Goal: Transaction & Acquisition: Purchase product/service

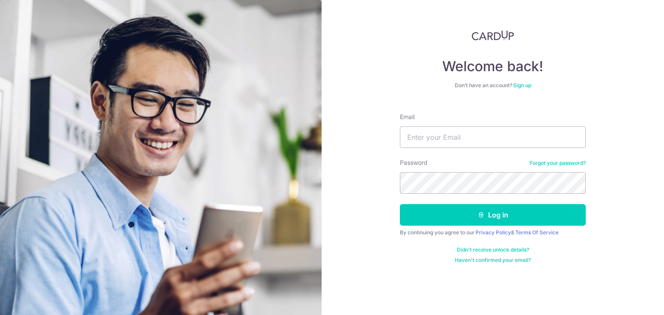
type input "[EMAIL_ADDRESS][DOMAIN_NAME]"
click at [400, 204] on button "Log in" at bounding box center [493, 215] width 186 height 22
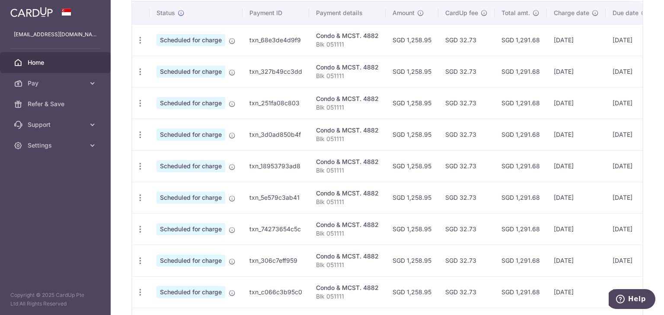
scroll to position [173, 0]
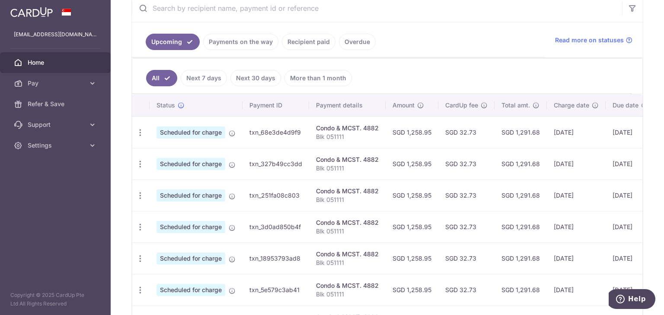
click at [225, 48] on link "Payments on the way" at bounding box center [240, 42] width 75 height 16
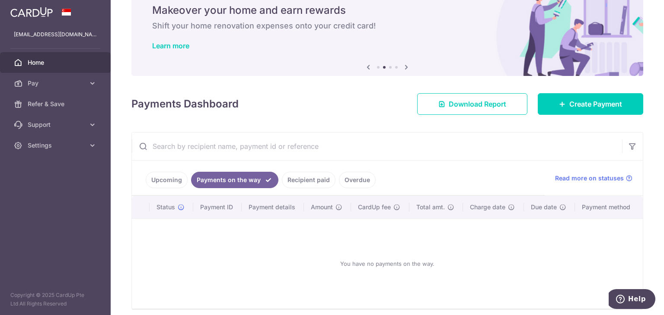
scroll to position [69, 0]
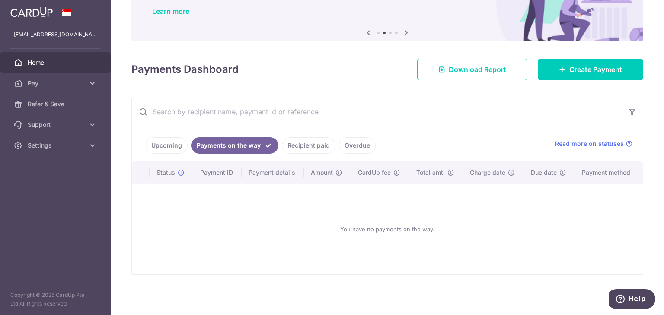
click at [299, 149] on link "Recipient paid" at bounding box center [309, 145] width 54 height 16
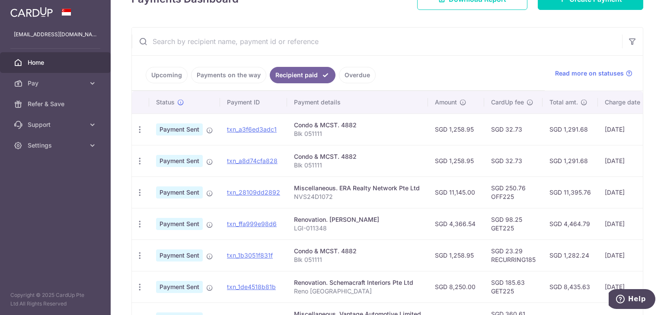
scroll to position [117, 0]
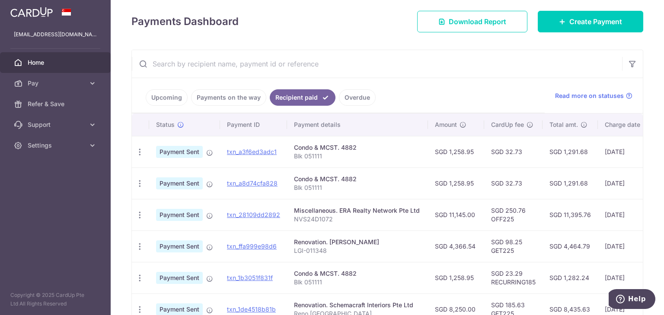
click at [347, 97] on link "Overdue" at bounding box center [357, 97] width 37 height 16
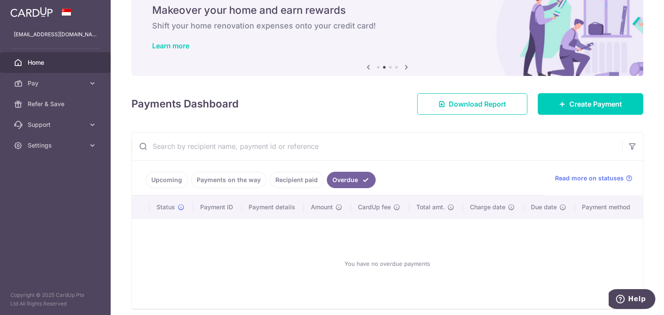
scroll to position [69, 0]
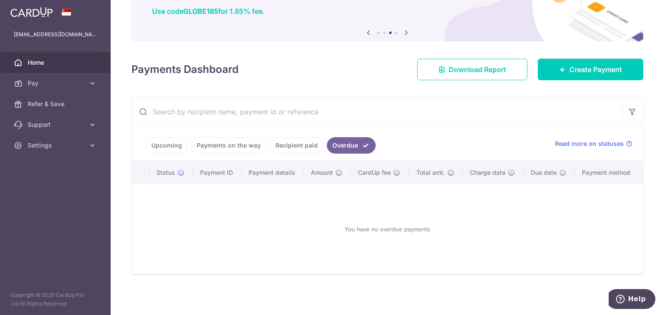
click at [302, 147] on link "Recipient paid" at bounding box center [297, 145] width 54 height 16
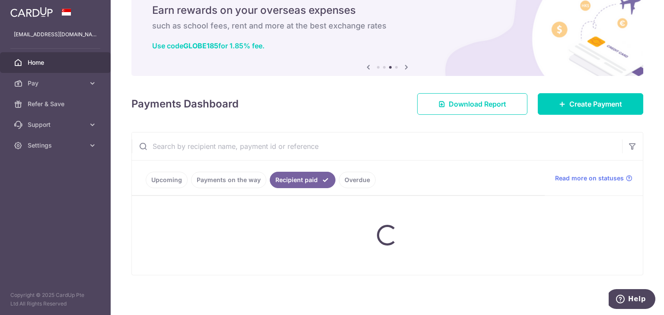
scroll to position [117, 0]
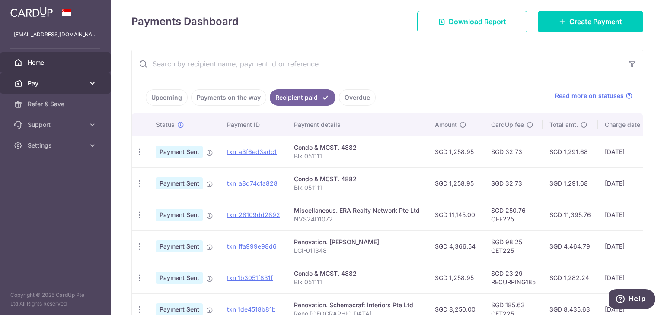
click at [32, 82] on span "Pay" at bounding box center [56, 83] width 57 height 9
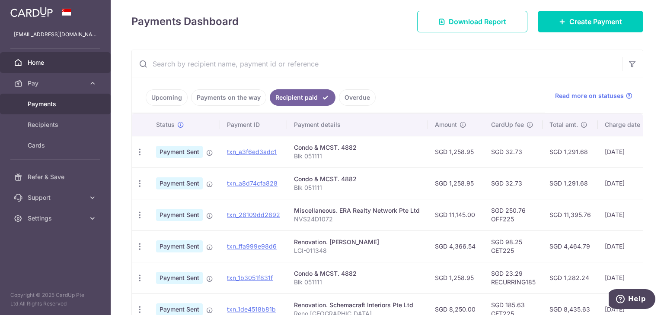
click at [61, 109] on link "Payments" at bounding box center [55, 104] width 111 height 21
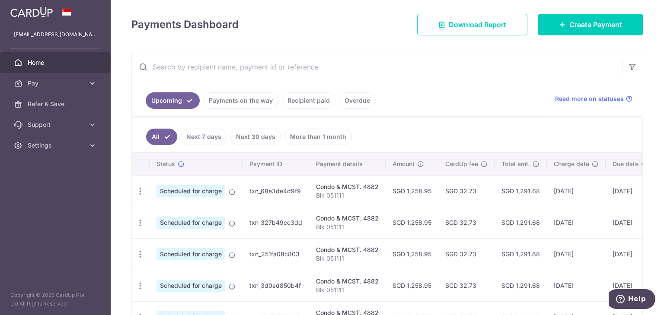
scroll to position [130, 0]
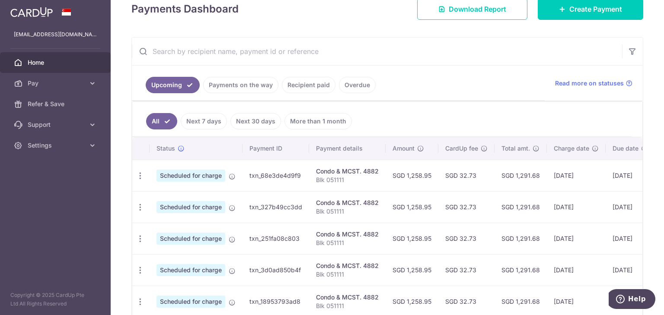
click at [225, 80] on link "Payments on the way" at bounding box center [240, 85] width 75 height 16
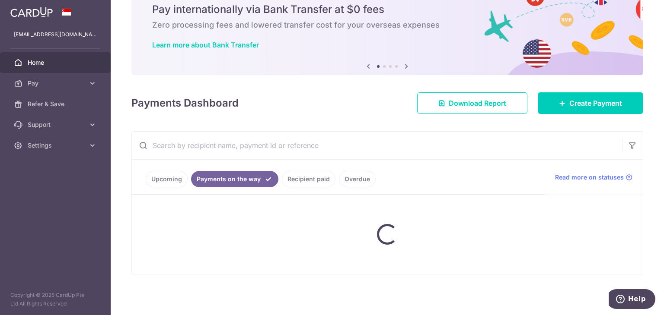
scroll to position [69, 0]
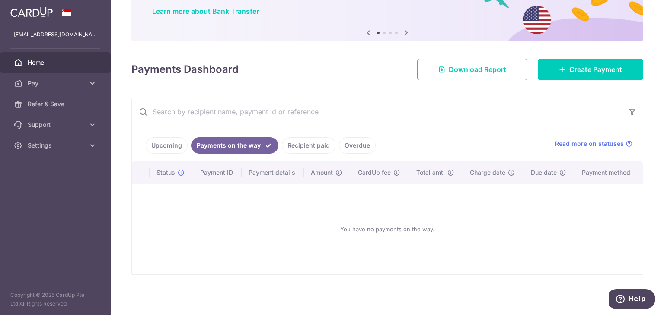
click at [304, 149] on link "Recipient paid" at bounding box center [309, 145] width 54 height 16
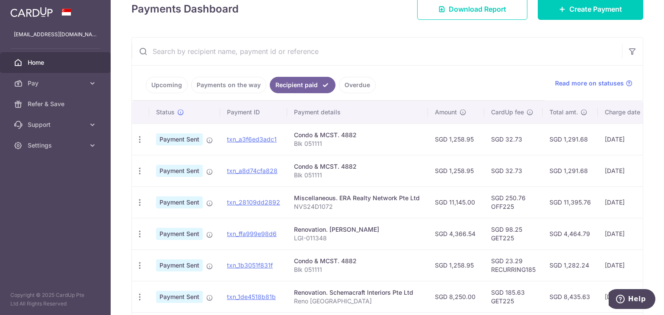
click at [346, 89] on link "Overdue" at bounding box center [357, 85] width 37 height 16
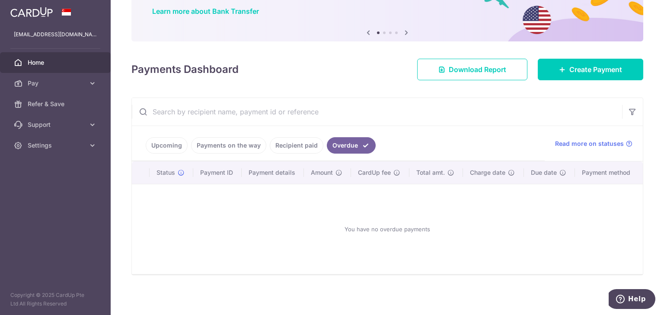
click at [291, 149] on link "Recipient paid" at bounding box center [297, 145] width 54 height 16
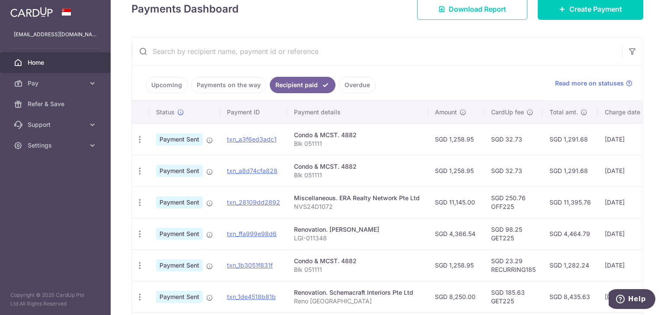
click at [162, 81] on link "Upcoming" at bounding box center [167, 85] width 42 height 16
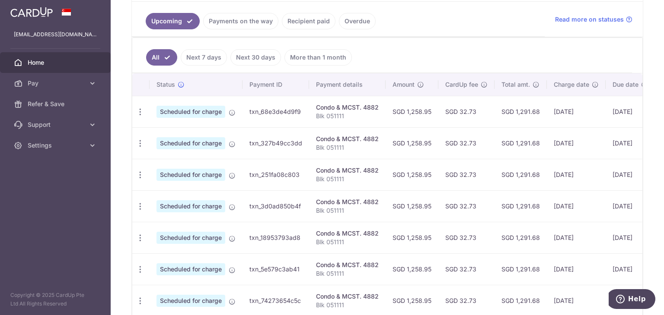
scroll to position [216, 0]
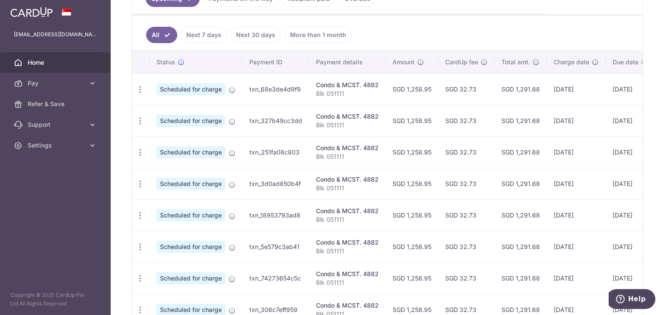
click at [203, 85] on span "Scheduled for charge" at bounding box center [190, 89] width 69 height 12
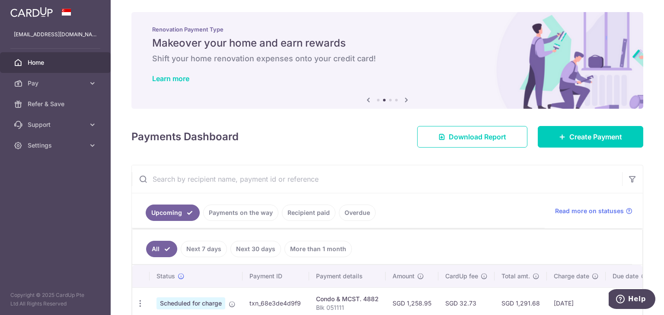
scroll to position [0, 0]
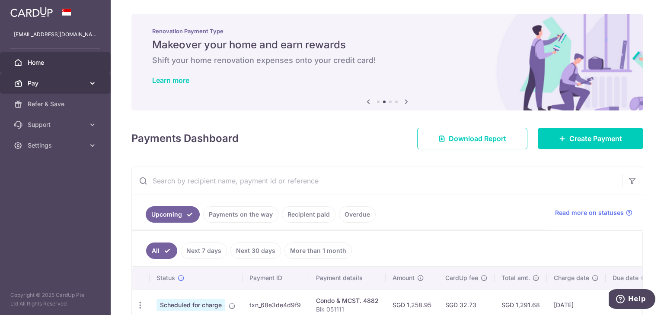
click at [67, 77] on link "Pay" at bounding box center [55, 83] width 111 height 21
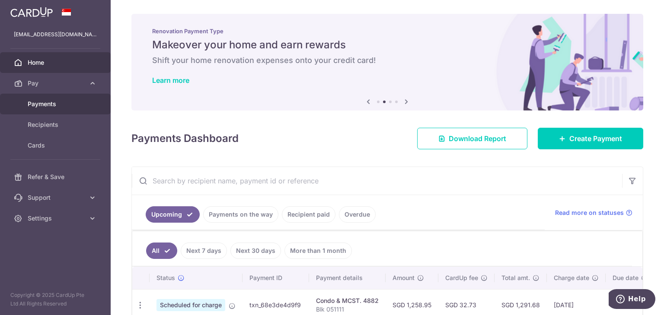
click at [54, 105] on span "Payments" at bounding box center [56, 104] width 57 height 9
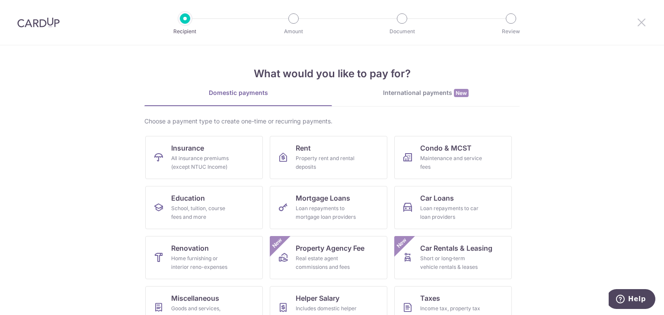
click at [640, 21] on icon at bounding box center [641, 22] width 10 height 11
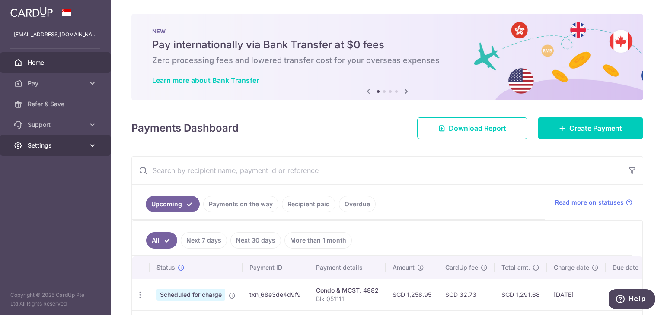
click at [72, 143] on span "Settings" at bounding box center [56, 145] width 57 height 9
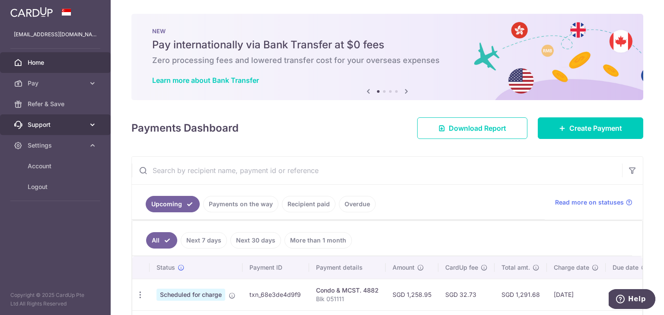
click at [72, 126] on span "Support" at bounding box center [56, 125] width 57 height 9
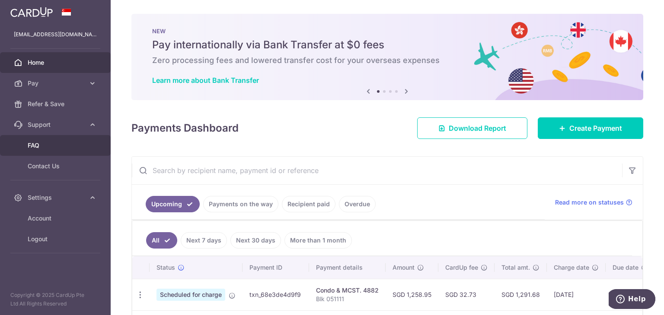
click at [63, 148] on span "FAQ" at bounding box center [56, 145] width 57 height 9
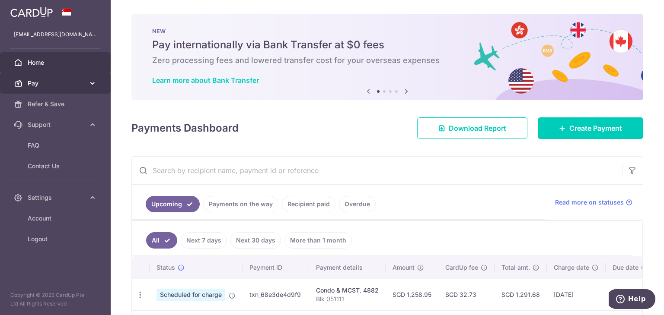
click at [67, 83] on span "Pay" at bounding box center [56, 83] width 57 height 9
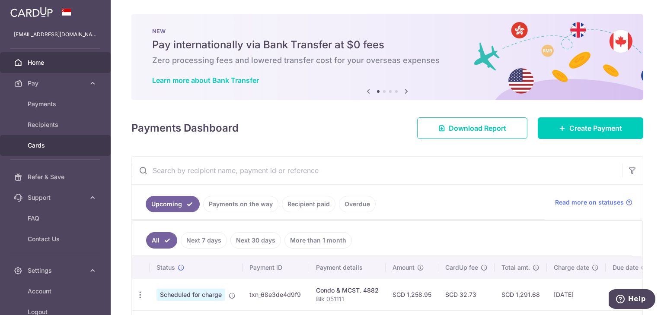
click at [40, 140] on link "Cards" at bounding box center [55, 145] width 111 height 21
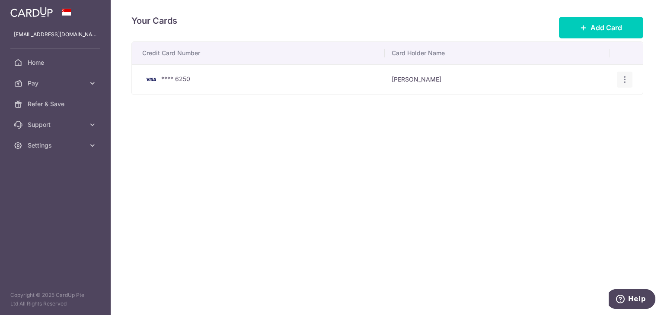
click at [621, 83] on div "View/Edit [GEOGRAPHIC_DATA]" at bounding box center [625, 80] width 16 height 16
click at [623, 81] on icon "button" at bounding box center [624, 79] width 9 height 9
click at [622, 34] on button "Add Card" at bounding box center [601, 28] width 84 height 22
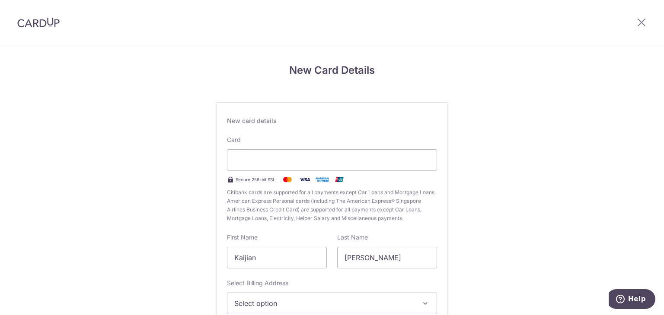
click at [580, 174] on div "New Card Details New card details Card Secure 256-bit SSL Citibank cards are su…" at bounding box center [332, 226] width 664 height 363
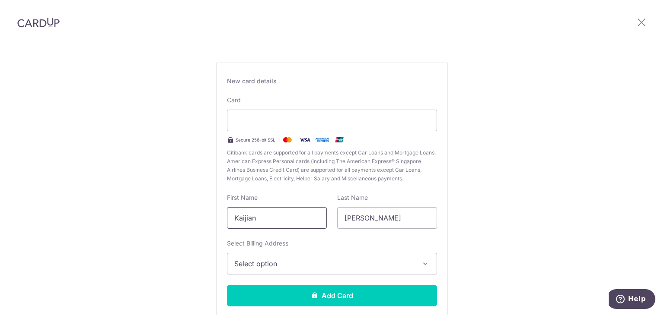
scroll to position [43, 0]
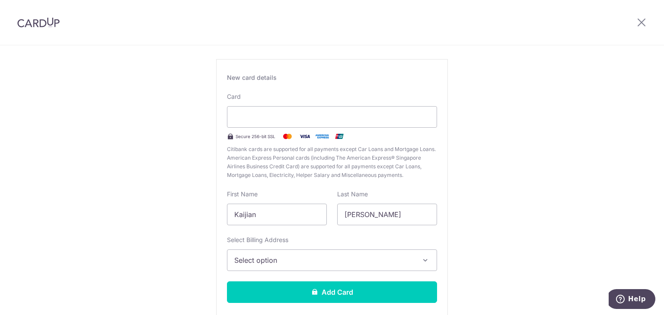
click at [307, 260] on span "Select option" at bounding box center [324, 260] width 180 height 10
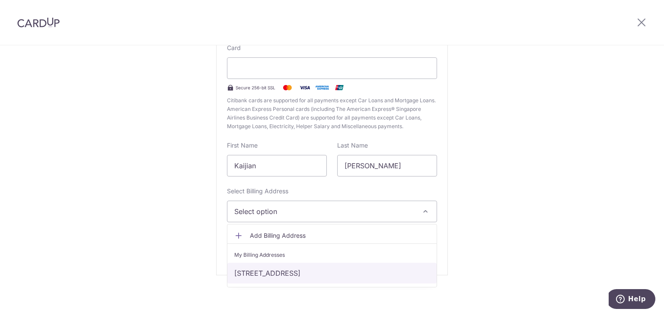
scroll to position [92, 0]
click at [302, 241] on link "Add Billing Address" at bounding box center [331, 236] width 209 height 16
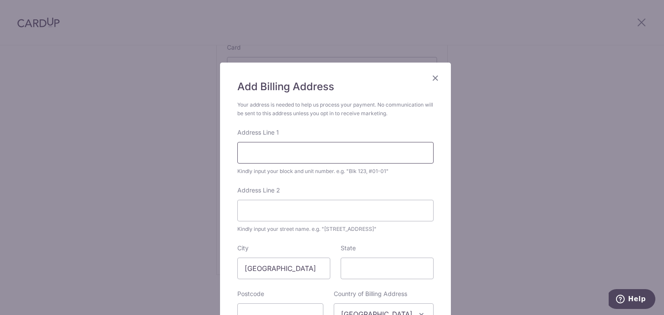
click at [290, 152] on input "Address Line 1" at bounding box center [335, 153] width 196 height 22
type input "5 Canberra Walk"
type input "#11-11"
type input "757065"
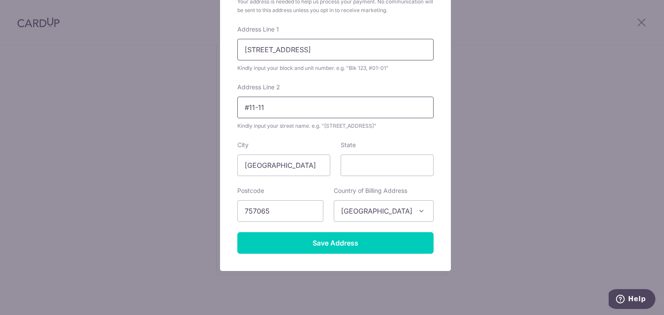
scroll to position [121, 0]
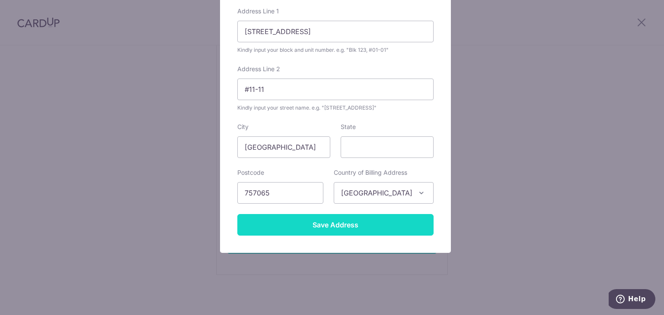
click at [353, 226] on input "Save Address" at bounding box center [335, 225] width 196 height 22
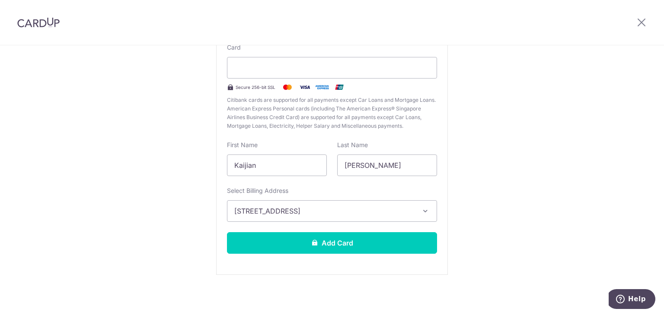
click at [504, 256] on div "New Card Details New card details Card Secure 256-bit SSL Citibank cards are su…" at bounding box center [332, 134] width 664 height 363
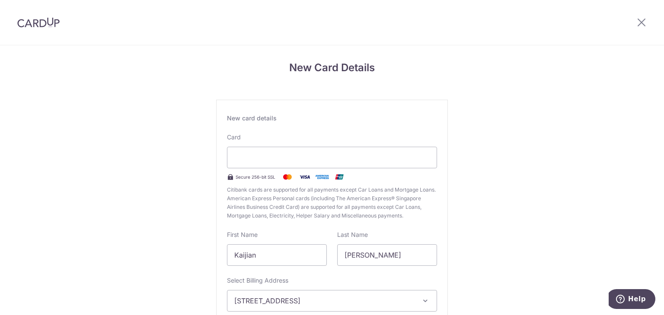
scroll to position [0, 0]
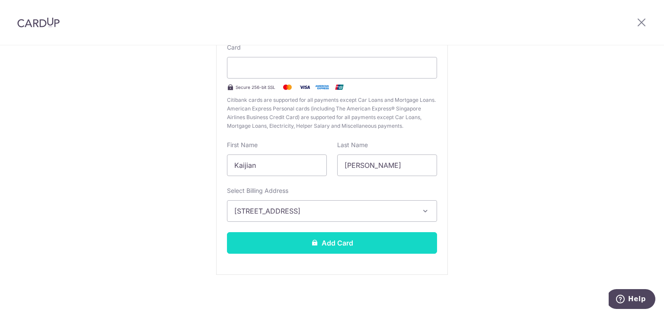
click at [342, 244] on button "Add Card" at bounding box center [332, 243] width 210 height 22
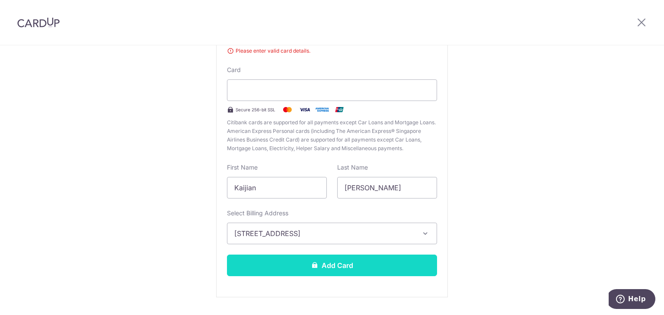
scroll to position [115, 0]
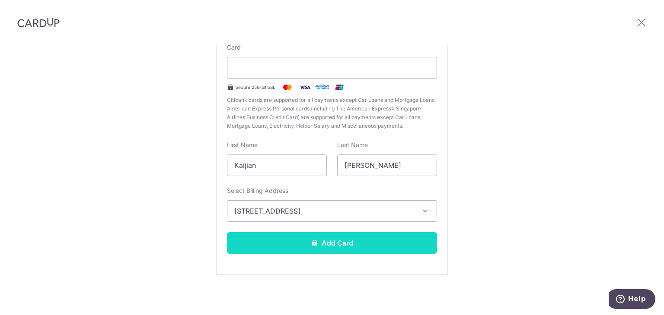
click at [341, 239] on button "Add Card" at bounding box center [332, 243] width 210 height 22
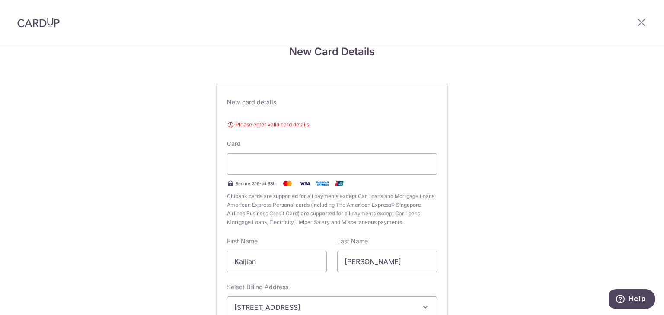
scroll to position [0, 0]
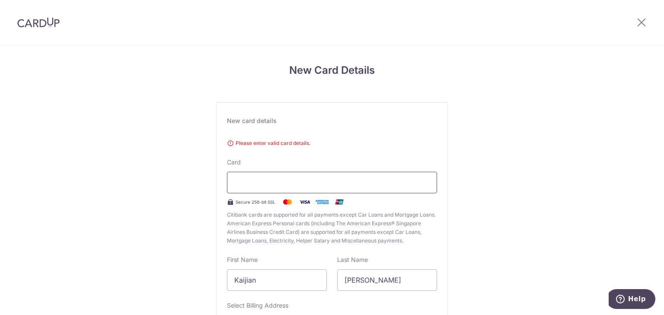
click at [349, 174] on div at bounding box center [332, 183] width 210 height 22
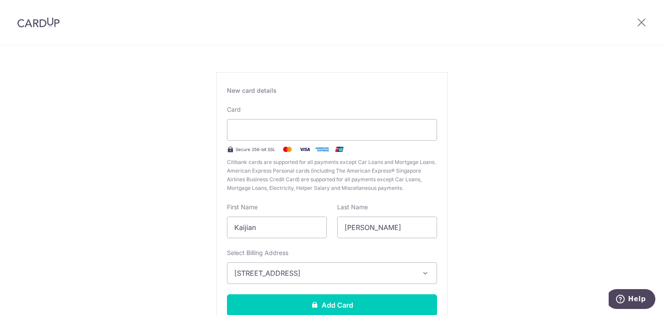
scroll to position [92, 0]
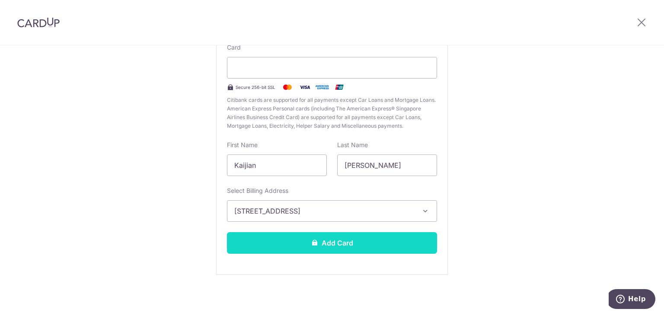
click at [318, 243] on button "Add Card" at bounding box center [332, 243] width 210 height 22
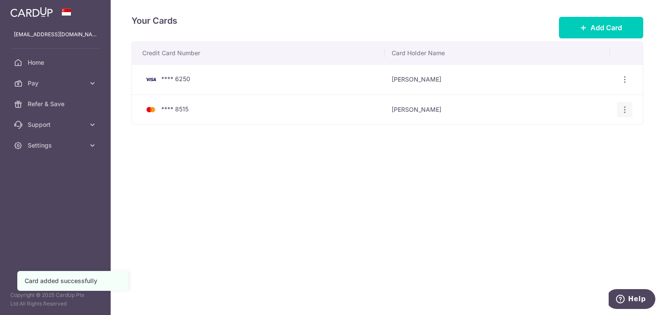
click at [617, 104] on div "View/Edit [GEOGRAPHIC_DATA]" at bounding box center [625, 110] width 16 height 16
click at [619, 106] on div "View/Edit [GEOGRAPHIC_DATA]" at bounding box center [625, 110] width 16 height 16
click at [622, 108] on icon "button" at bounding box center [624, 109] width 9 height 9
click at [442, 169] on div "Credit Card Number Card Holder Name **** 6250 Kaijian Lin View/Edit Delete ****…" at bounding box center [387, 109] width 512 height 137
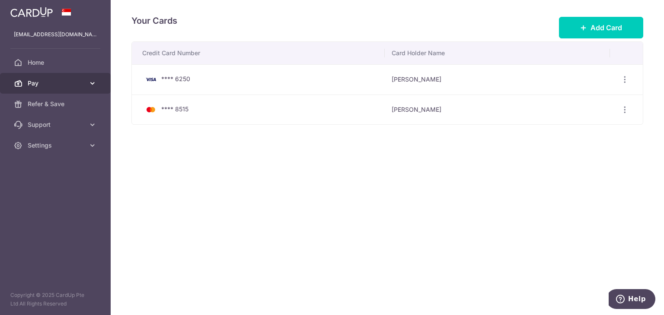
click at [60, 83] on span "Pay" at bounding box center [56, 83] width 57 height 9
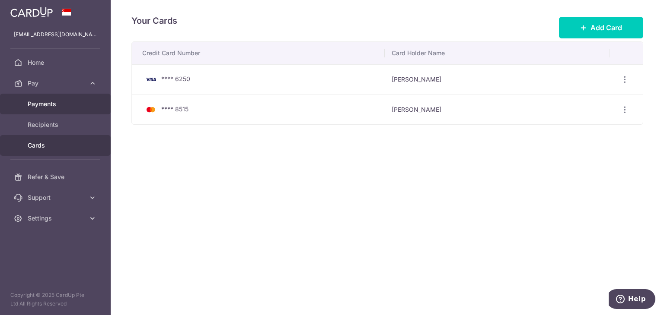
click at [75, 103] on span "Payments" at bounding box center [56, 104] width 57 height 9
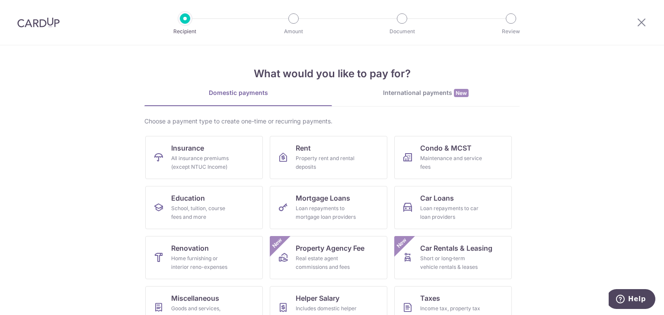
click at [424, 93] on div "International payments New" at bounding box center [426, 93] width 188 height 9
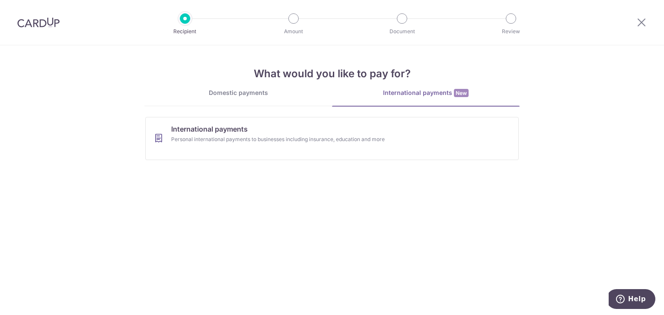
click at [237, 97] on link "Domestic payments" at bounding box center [238, 97] width 188 height 17
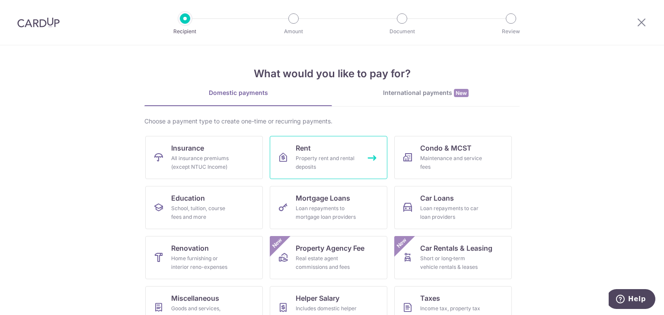
click at [339, 162] on div "Property rent and rental deposits" at bounding box center [327, 162] width 62 height 17
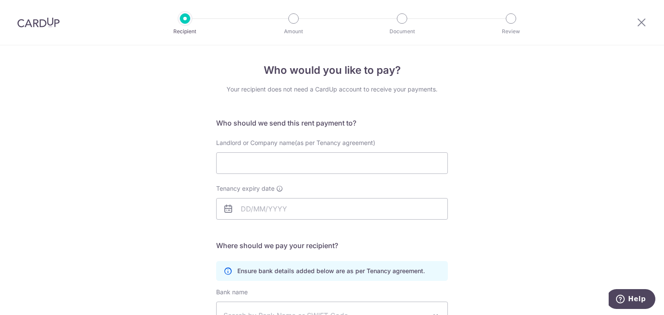
scroll to position [86, 0]
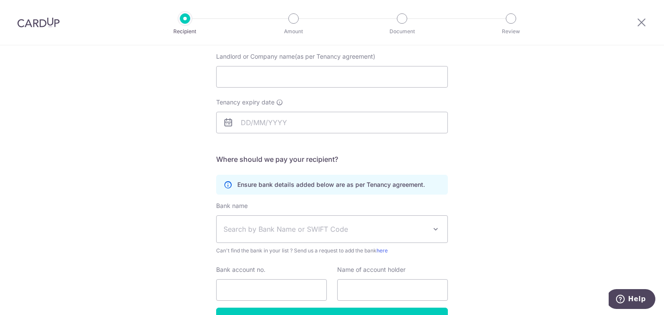
click at [54, 30] on div at bounding box center [38, 22] width 77 height 45
click at [51, 28] on div at bounding box center [38, 22] width 77 height 45
click at [49, 25] on img at bounding box center [38, 22] width 42 height 10
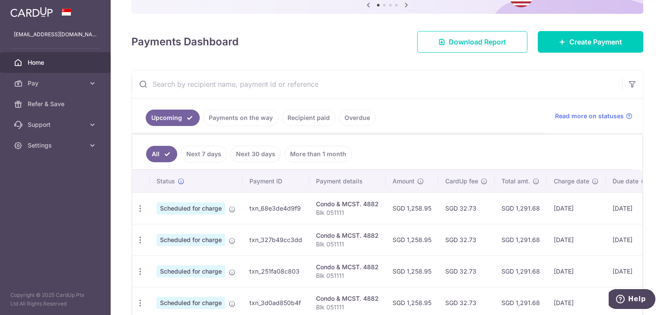
scroll to position [0, 78]
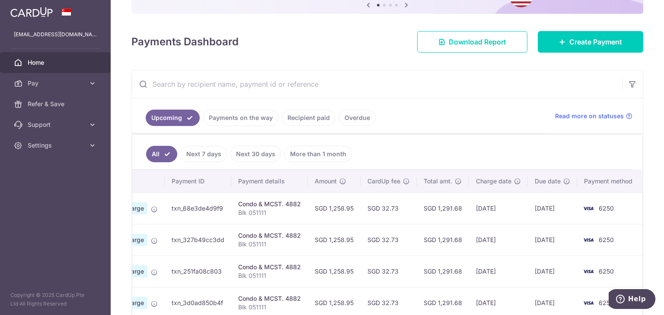
drag, startPoint x: 580, startPoint y: 206, endPoint x: 625, endPoint y: 214, distance: 45.7
click at [625, 214] on tr "Update payment Cancel payment Scheduled for charge txn_68e3de4d9f9 Condo & MCST…" at bounding box center [348, 209] width 588 height 32
click at [625, 214] on td "6250" at bounding box center [610, 209] width 66 height 32
click at [594, 184] on th "Payment method" at bounding box center [610, 181] width 66 height 22
click at [591, 177] on th "Payment method" at bounding box center [610, 181] width 66 height 22
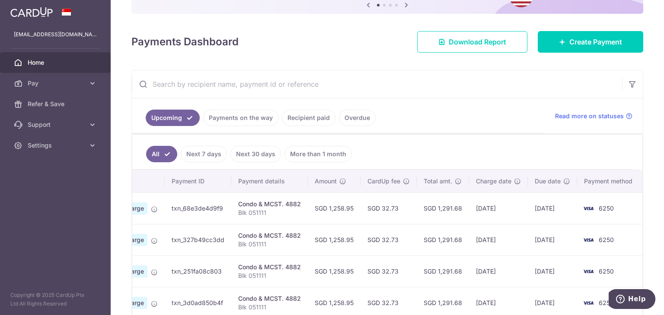
click at [582, 197] on td "6250" at bounding box center [610, 209] width 66 height 32
click at [588, 208] on img at bounding box center [587, 209] width 17 height 10
click at [605, 207] on span "6250" at bounding box center [605, 208] width 15 height 7
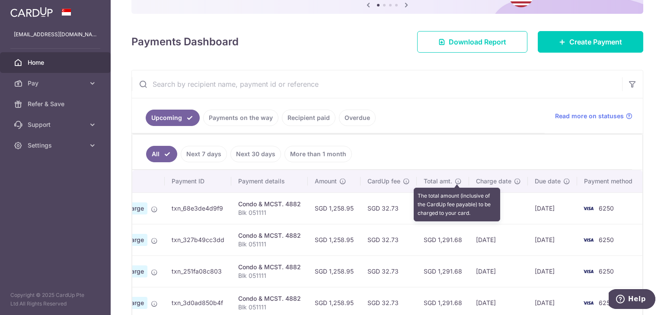
click at [455, 179] on icon at bounding box center [458, 181] width 7 height 7
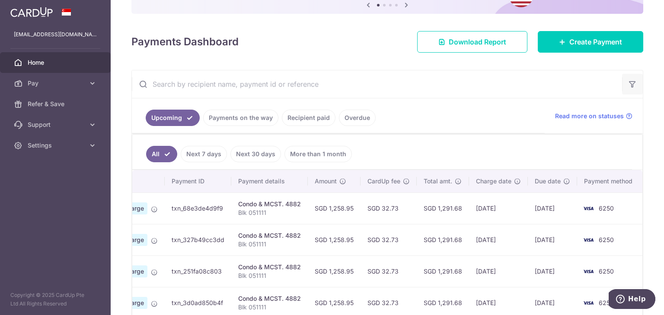
click at [627, 90] on button "button" at bounding box center [632, 84] width 21 height 21
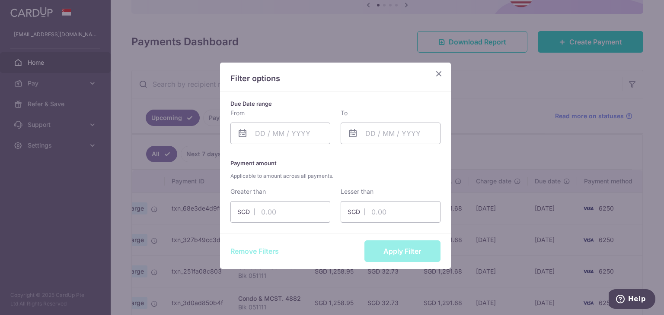
click at [433, 75] on icon "Close" at bounding box center [438, 73] width 10 height 11
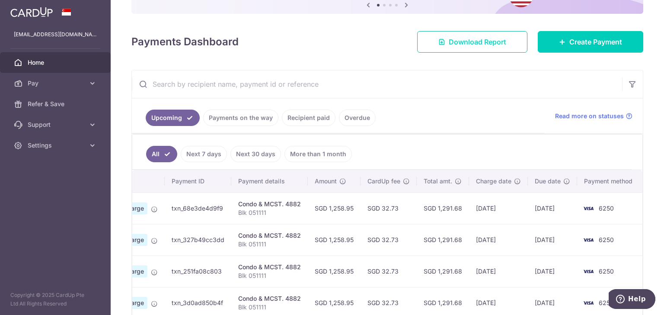
click at [487, 47] on link "Download Report" at bounding box center [472, 42] width 110 height 22
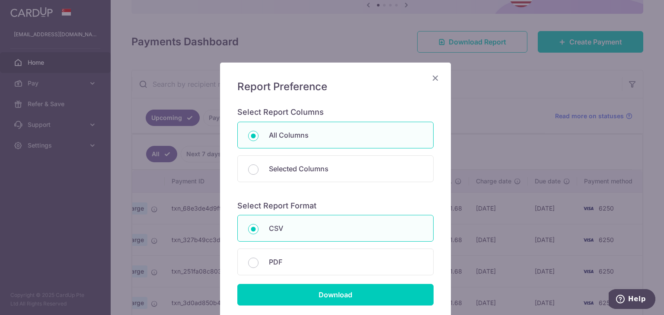
click at [423, 76] on div "Report Preference Select Report Columns All Columns Selected Columns Payment Id…" at bounding box center [335, 193] width 231 height 261
click at [432, 75] on icon "Close" at bounding box center [435, 78] width 10 height 11
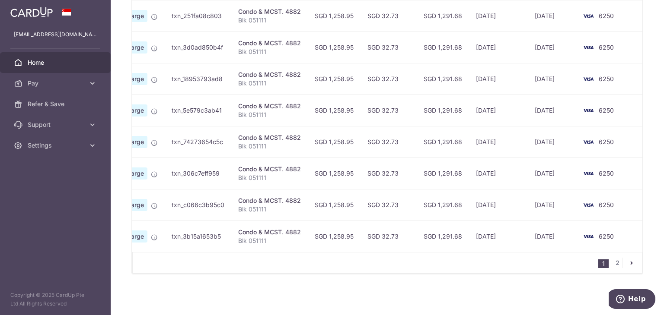
scroll to position [128, 0]
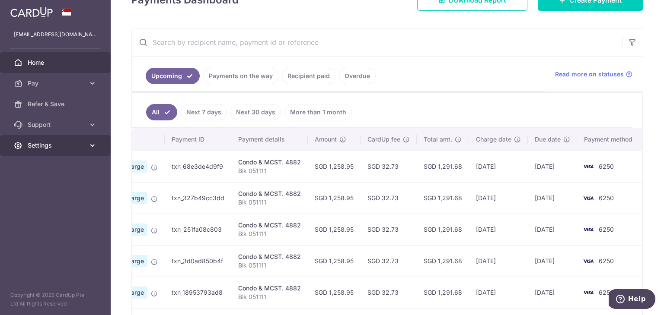
click at [56, 140] on link "Settings" at bounding box center [55, 145] width 111 height 21
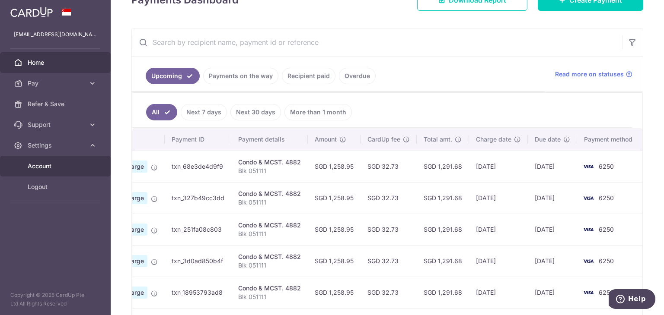
click at [54, 159] on link "Account" at bounding box center [55, 166] width 111 height 21
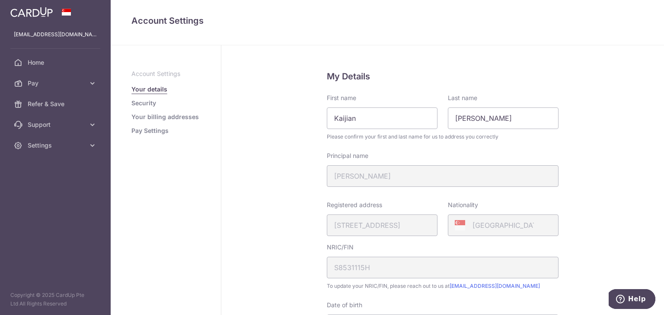
click at [142, 127] on link "Pay Settings" at bounding box center [149, 131] width 37 height 9
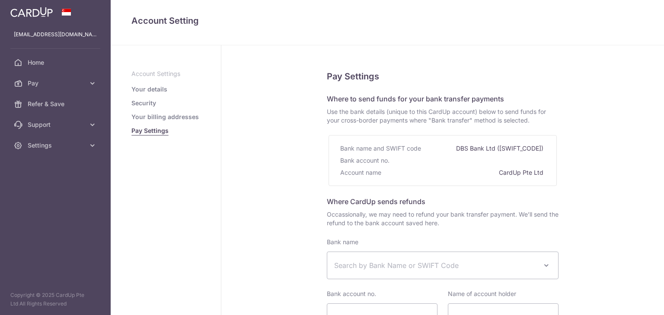
select select
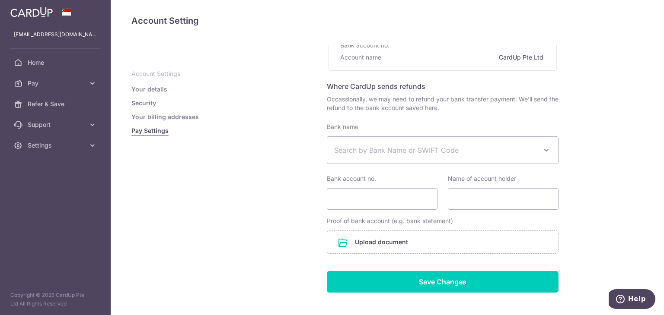
scroll to position [114, 0]
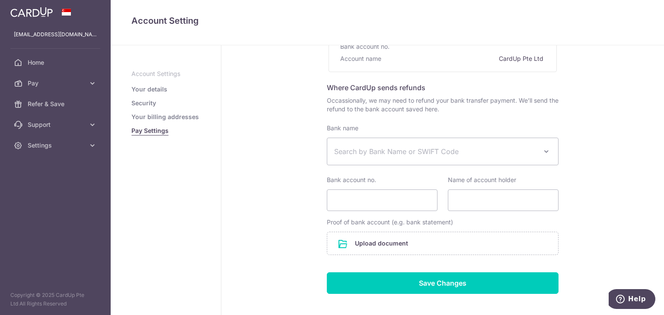
click at [159, 116] on link "Your billing addresses" at bounding box center [164, 117] width 67 height 9
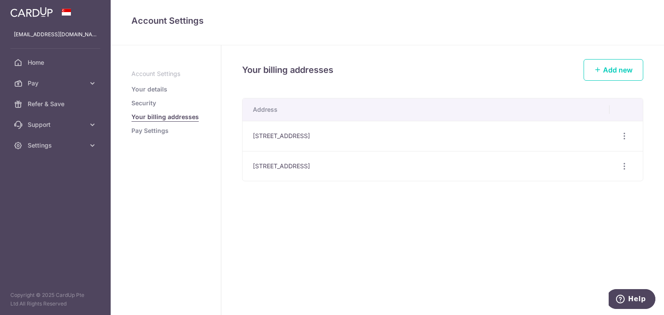
click at [142, 105] on link "Security" at bounding box center [143, 103] width 25 height 9
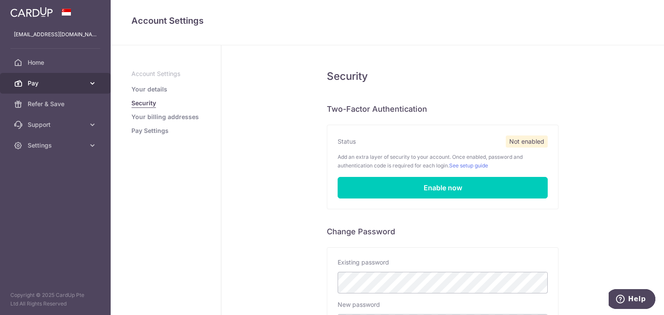
click at [83, 78] on link "Pay" at bounding box center [55, 83] width 111 height 21
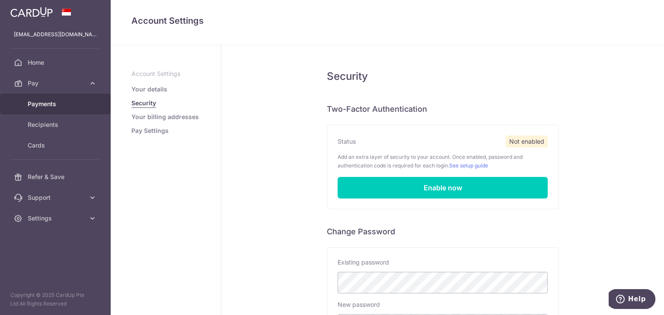
click at [64, 105] on span "Payments" at bounding box center [56, 104] width 57 height 9
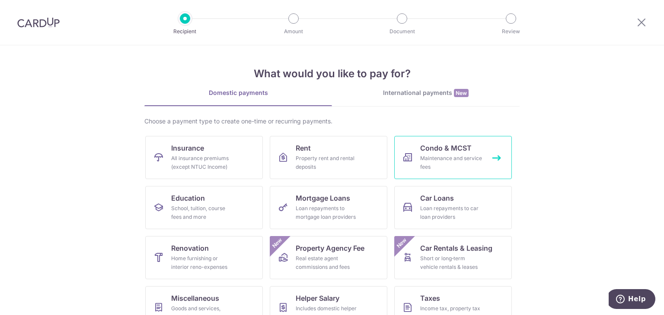
click at [420, 168] on div "Maintenance and service fees" at bounding box center [451, 162] width 62 height 17
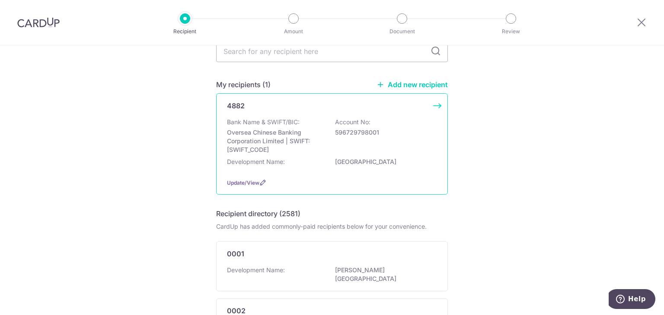
scroll to position [43, 0]
click at [388, 144] on div "Bank Name & SWIFT/BIC: Oversea Chinese Banking Corporation Limited | SWIFT: OCB…" at bounding box center [332, 137] width 210 height 36
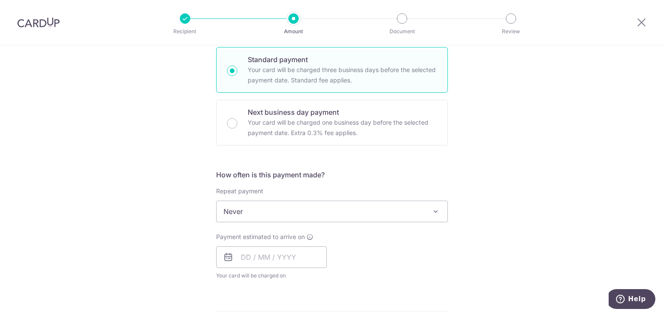
scroll to position [216, 0]
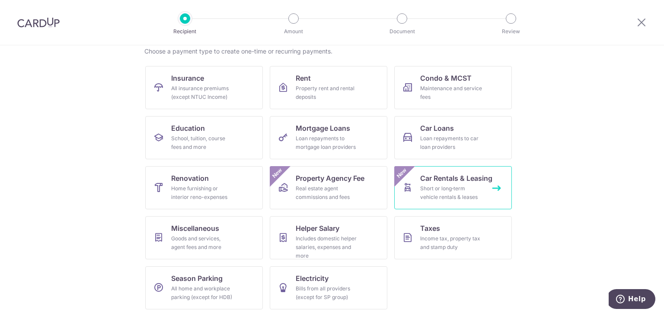
scroll to position [71, 0]
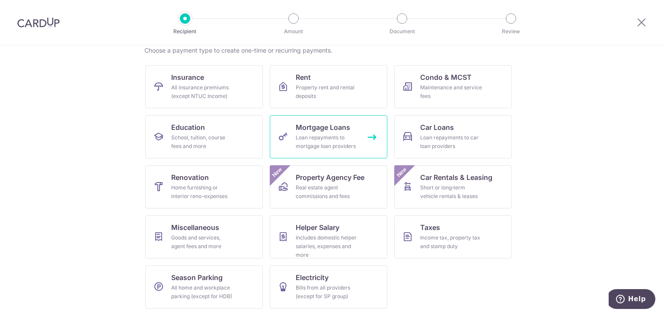
click at [304, 136] on div "Loan repayments to mortgage loan providers" at bounding box center [327, 142] width 62 height 17
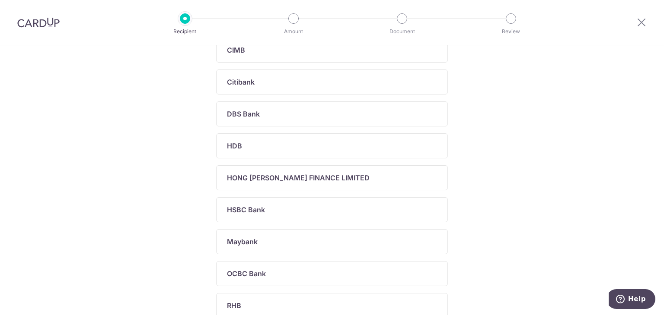
scroll to position [216, 0]
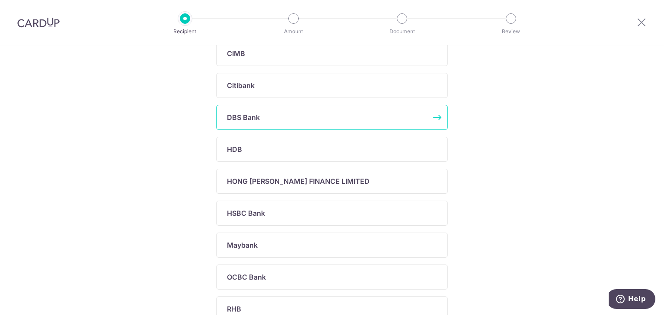
click at [333, 113] on div "DBS Bank" at bounding box center [327, 117] width 200 height 10
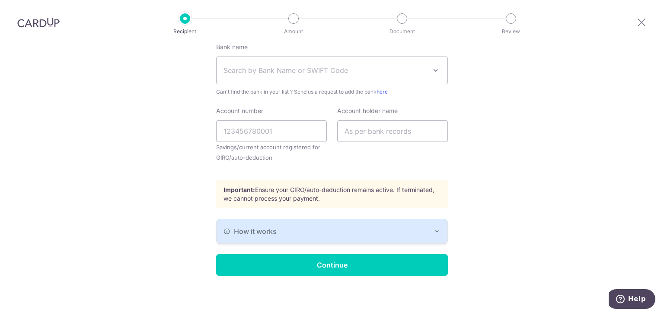
scroll to position [241, 0]
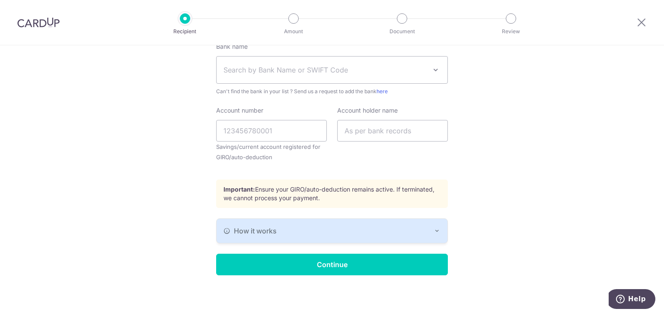
click at [403, 231] on div "How it works" at bounding box center [331, 231] width 217 height 10
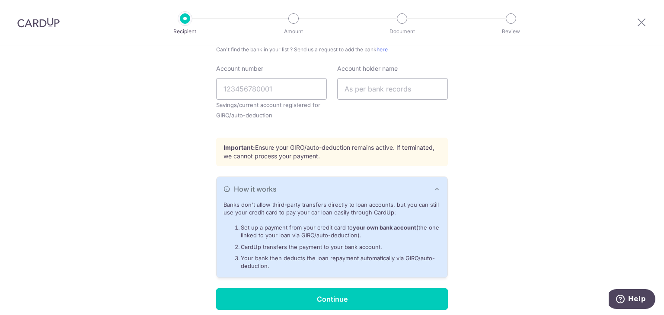
scroll to position [284, 0]
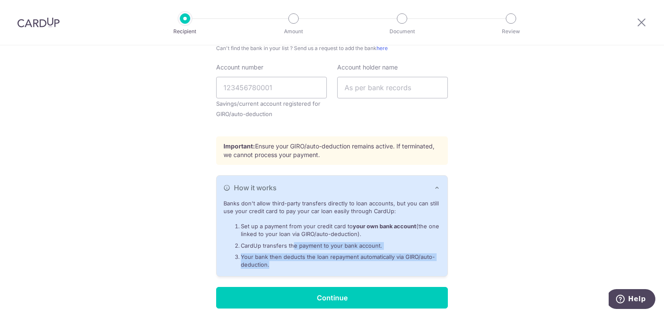
drag, startPoint x: 292, startPoint y: 245, endPoint x: 311, endPoint y: 262, distance: 25.4
click at [311, 262] on ol "Set up a payment from your credit card to your own bank account (the one linked…" at bounding box center [331, 246] width 217 height 47
click at [311, 262] on li "Your bank then deducts the loan repayment automatically via GIRO/auto-deduction." at bounding box center [341, 262] width 200 height 16
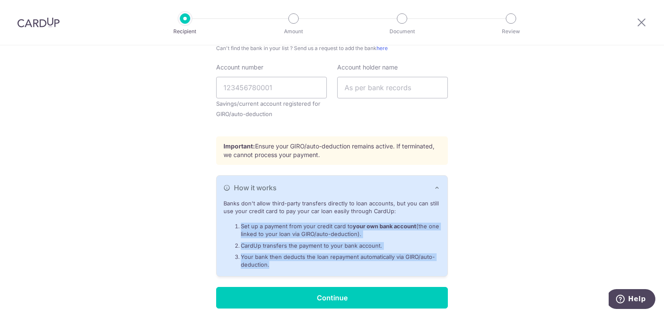
drag, startPoint x: 293, startPoint y: 265, endPoint x: 236, endPoint y: 225, distance: 69.1
click at [236, 225] on ol "Set up a payment from your credit card to your own bank account (the one linked…" at bounding box center [331, 246] width 217 height 47
click at [268, 225] on li "Set up a payment from your credit card to your own bank account (the one linked…" at bounding box center [341, 231] width 200 height 16
click at [270, 225] on li "Set up a payment from your credit card to your own bank account (the one linked…" at bounding box center [341, 231] width 200 height 16
drag, startPoint x: 263, startPoint y: 231, endPoint x: 292, endPoint y: 264, distance: 44.4
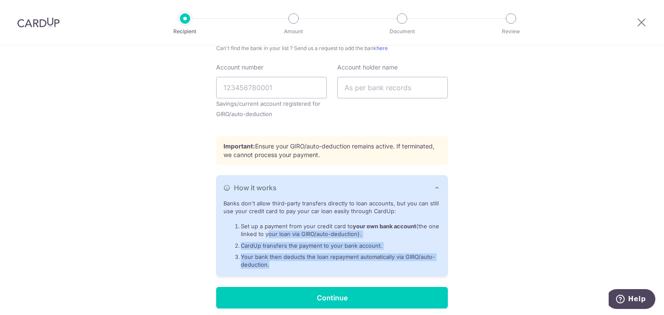
click at [292, 264] on ol "Set up a payment from your credit card to your own bank account (the one linked…" at bounding box center [331, 246] width 217 height 47
click at [292, 264] on li "Your bank then deducts the loan repayment automatically via GIRO/auto-deduction." at bounding box center [341, 262] width 200 height 16
drag, startPoint x: 275, startPoint y: 264, endPoint x: 246, endPoint y: 225, distance: 48.5
click at [246, 225] on ol "Set up a payment from your credit card to your own bank account (the one linked…" at bounding box center [331, 246] width 217 height 47
click at [246, 225] on li "Set up a payment from your credit card to your own bank account (the one linked…" at bounding box center [341, 231] width 200 height 16
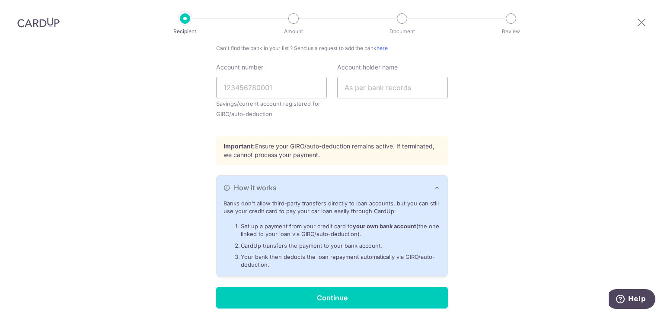
scroll to position [0, 0]
